Goal: Task Accomplishment & Management: Use online tool/utility

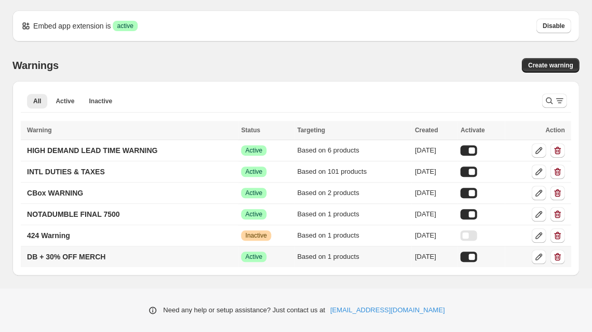
click at [474, 252] on div at bounding box center [468, 257] width 17 height 10
click at [114, 145] on p "HIGH DEMAND LEAD TIME WARNING" at bounding box center [92, 150] width 130 height 10
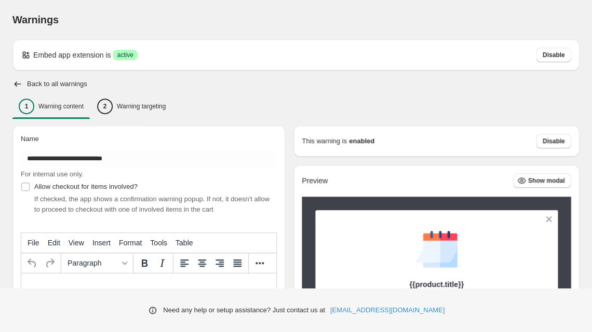
type input "**********"
click at [130, 102] on p "Warning targeting" at bounding box center [141, 106] width 49 height 8
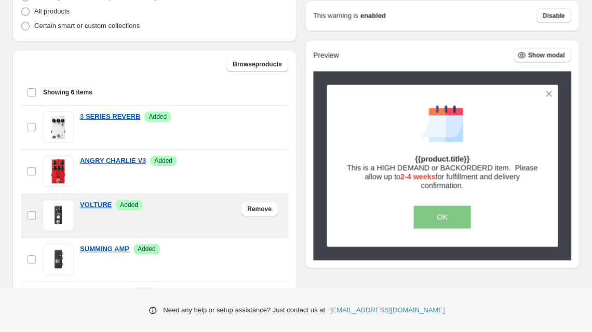
scroll to position [297, 0]
click at [254, 205] on span "Remove" at bounding box center [259, 209] width 24 height 8
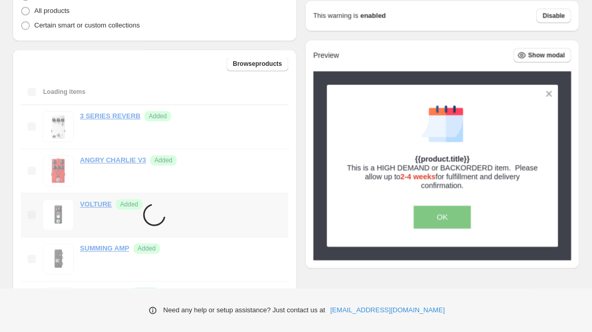
scroll to position [0, 0]
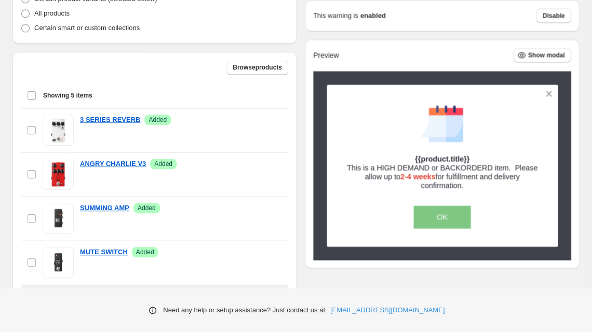
click at [260, 297] on span "Remove" at bounding box center [259, 301] width 24 height 8
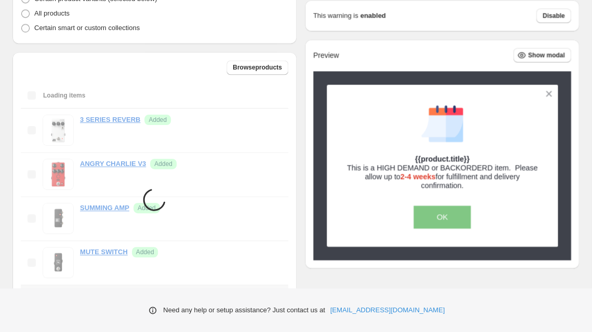
scroll to position [258, 0]
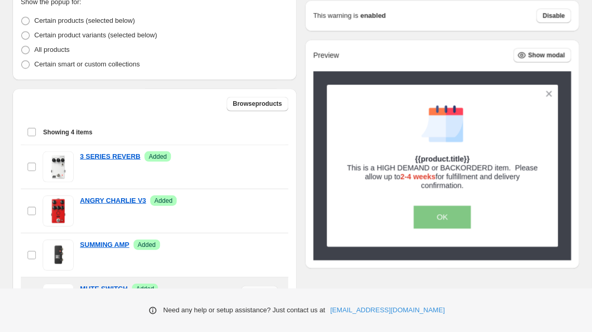
click at [257, 289] on span "Remove" at bounding box center [259, 293] width 24 height 8
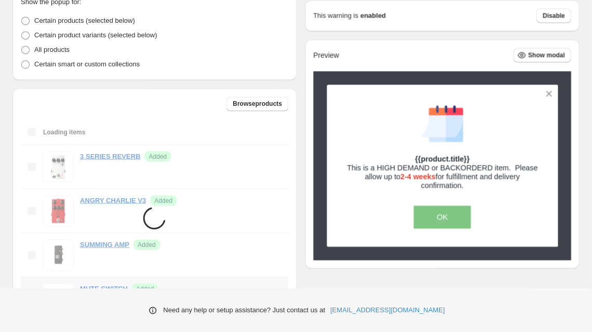
scroll to position [220, 0]
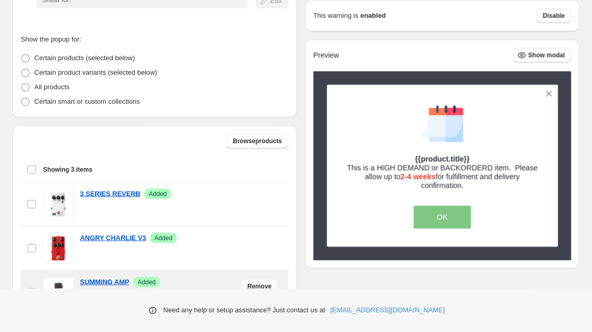
click at [254, 282] on span "Remove" at bounding box center [259, 286] width 24 height 8
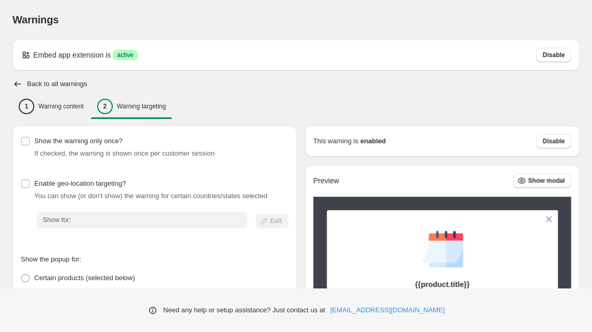
scroll to position [0, 0]
click at [48, 80] on h2 "Back to all warnings" at bounding box center [57, 84] width 60 height 8
click at [15, 82] on icon "button" at bounding box center [18, 84] width 7 height 5
